Goal: Entertainment & Leisure: Consume media (video, audio)

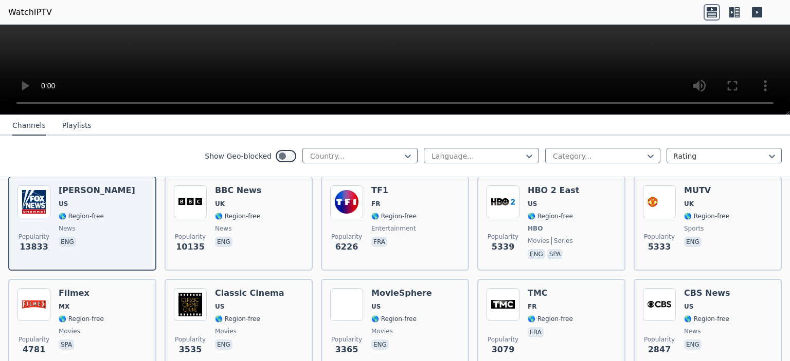
scroll to position [88, 0]
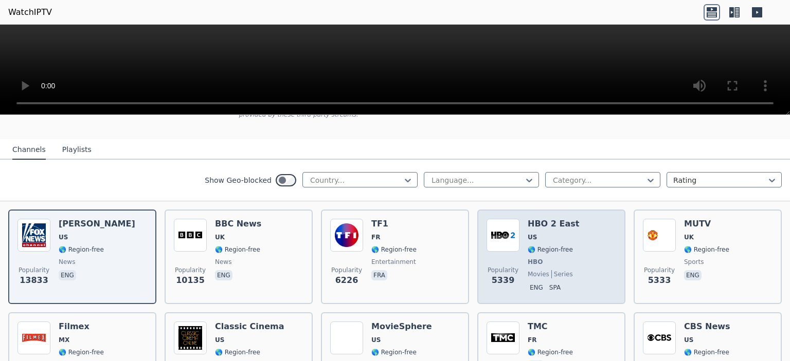
click at [494, 221] on img at bounding box center [502, 235] width 33 height 33
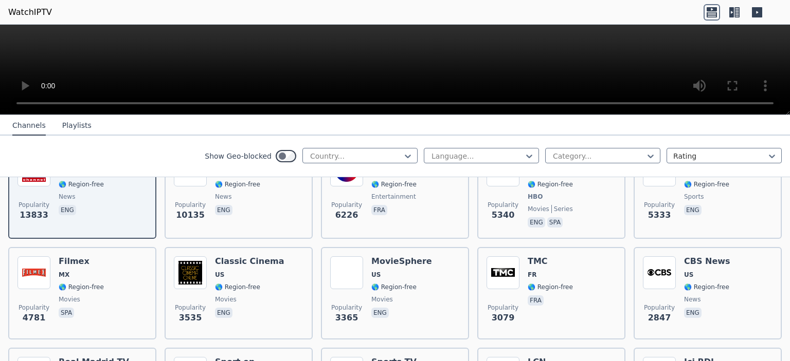
scroll to position [155, 0]
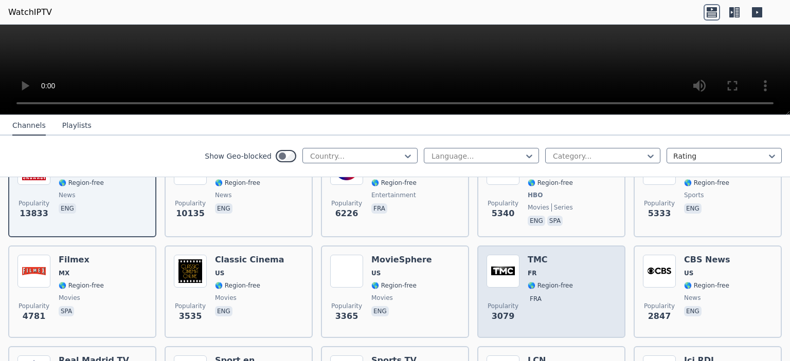
click at [509, 256] on img at bounding box center [502, 271] width 33 height 33
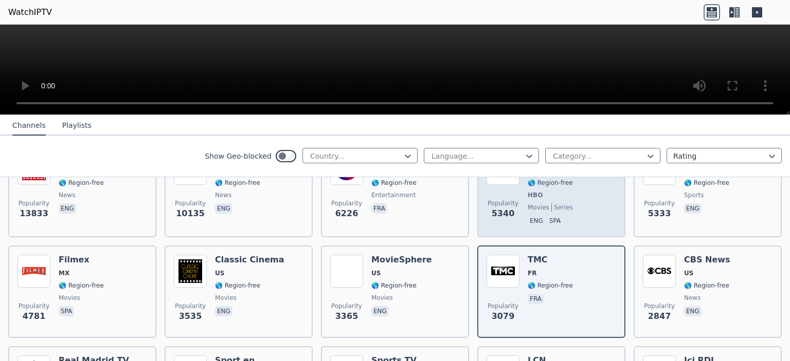
click at [518, 185] on div "Popularity 5340 HBO 2 East US 🌎 Region-free HBO movies series eng spa" at bounding box center [551, 190] width 130 height 76
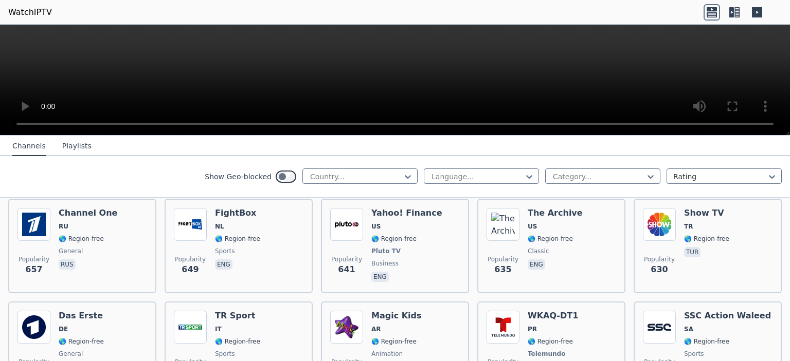
scroll to position [2166, 0]
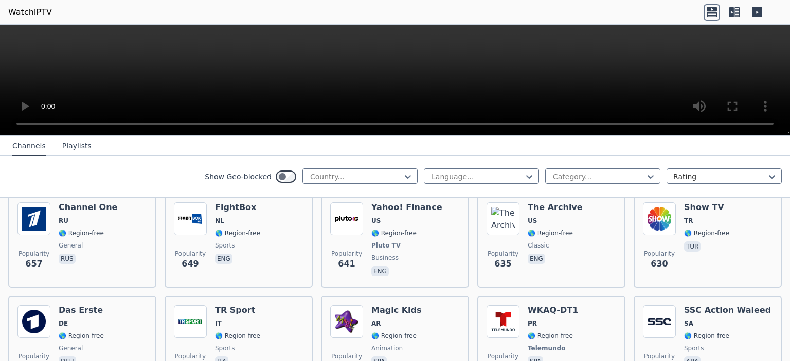
click at [734, 8] on icon at bounding box center [734, 12] width 16 height 16
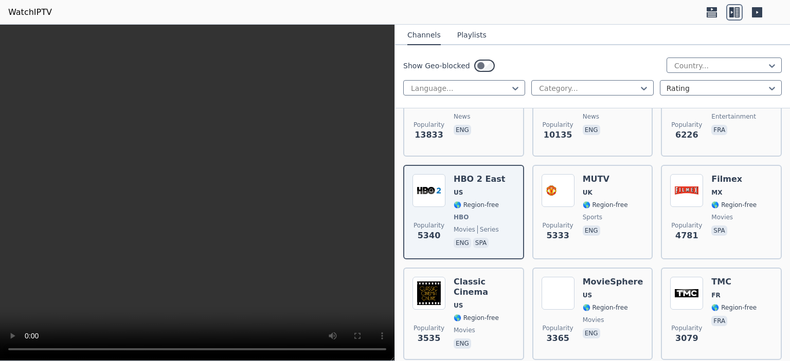
scroll to position [163, 0]
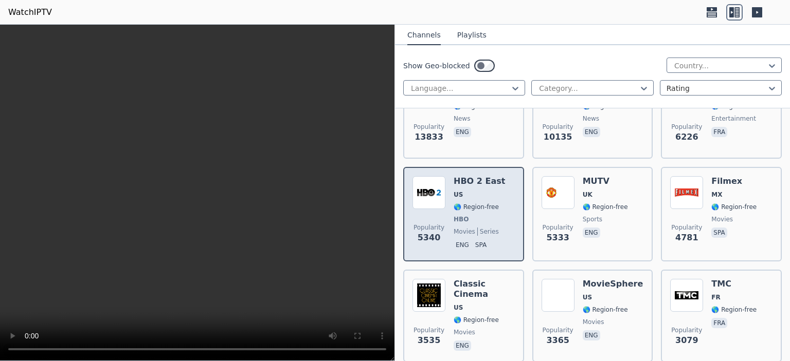
click at [429, 187] on img at bounding box center [428, 192] width 33 height 33
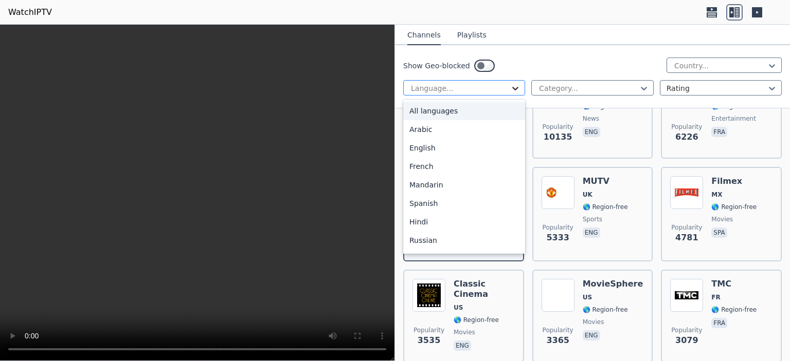
click at [517, 87] on icon at bounding box center [515, 88] width 10 height 10
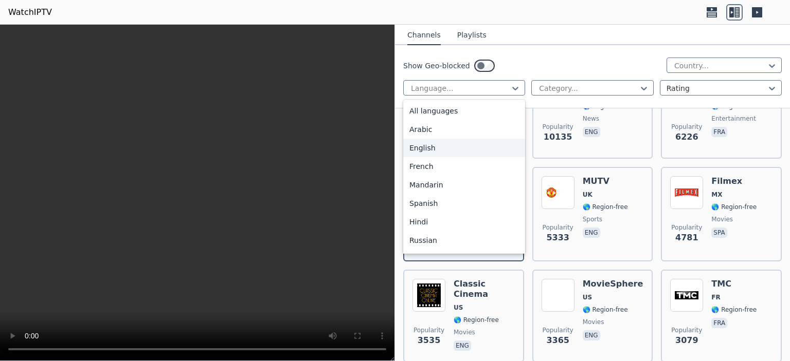
click at [490, 142] on div "English" at bounding box center [464, 148] width 122 height 19
